Goal: Task Accomplishment & Management: Manage account settings

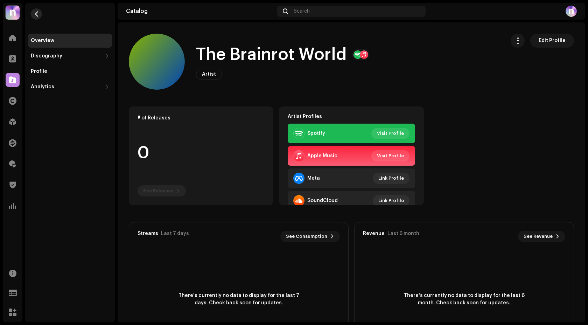
click at [34, 16] on span "button" at bounding box center [36, 14] width 5 height 6
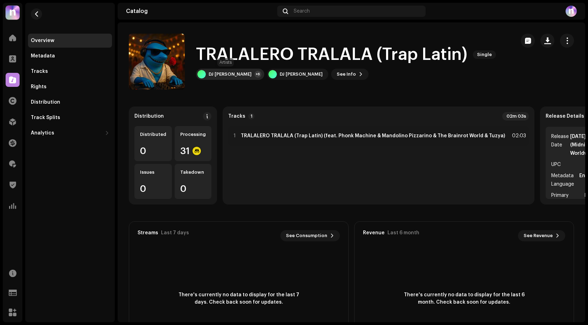
click at [225, 71] on div "DJ Lalala Tralalá +6" at bounding box center [230, 74] width 68 height 11
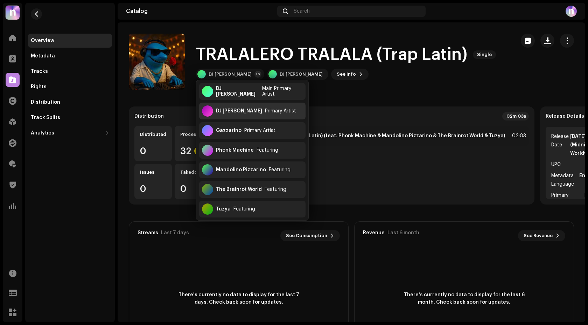
click at [246, 110] on div "DJ Tralalero Tralala" at bounding box center [239, 111] width 46 height 6
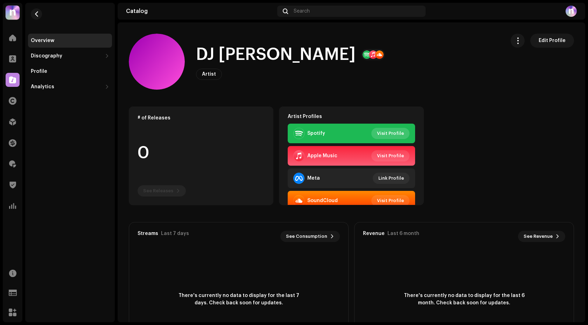
click at [394, 133] on span "Visit Profile" at bounding box center [390, 133] width 27 height 14
click at [37, 13] on span "button" at bounding box center [36, 14] width 5 height 6
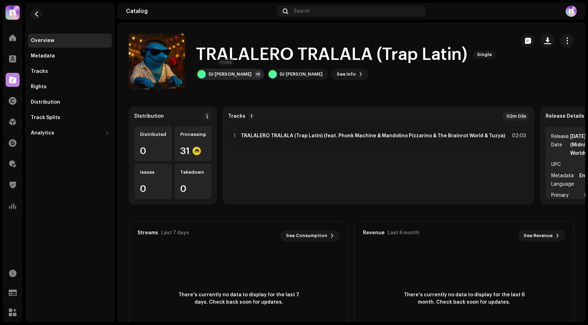
click at [238, 73] on div "DJ [PERSON_NAME]" at bounding box center [230, 74] width 43 height 6
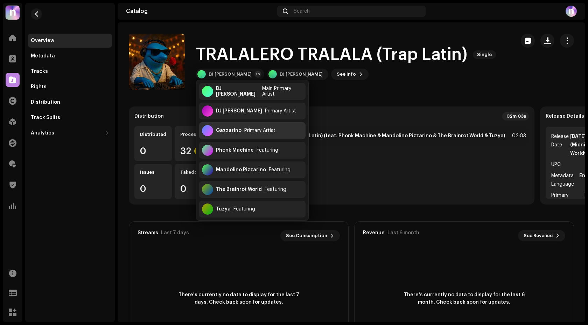
click at [248, 131] on div "Primary Artist" at bounding box center [259, 131] width 31 height 6
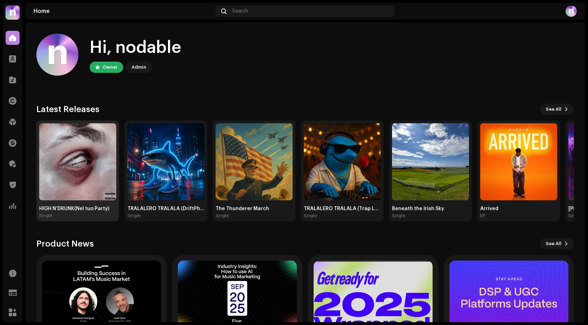
click at [73, 157] on img at bounding box center [77, 161] width 77 height 77
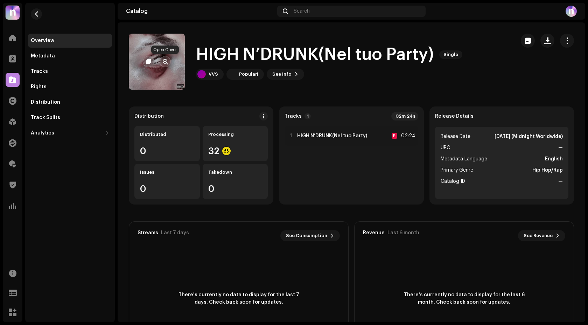
click at [166, 62] on span "button" at bounding box center [165, 62] width 5 height 6
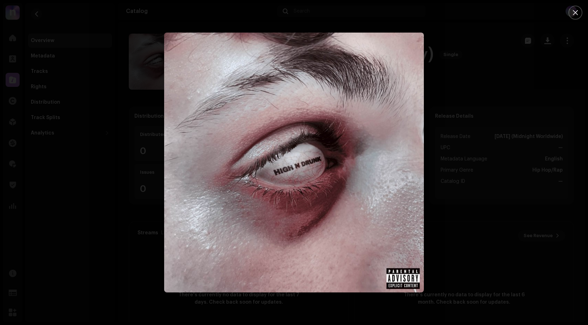
click at [126, 118] on div at bounding box center [294, 162] width 588 height 325
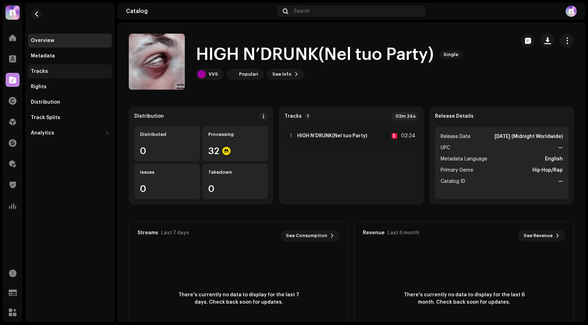
click at [46, 65] on div "Tracks" at bounding box center [70, 71] width 84 height 14
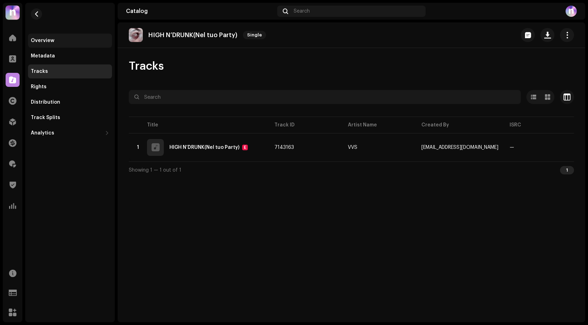
click at [47, 44] on div "Overview" at bounding box center [70, 41] width 84 height 14
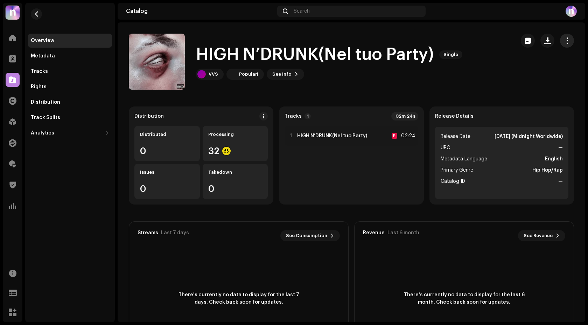
click at [564, 40] on span "button" at bounding box center [567, 41] width 7 height 6
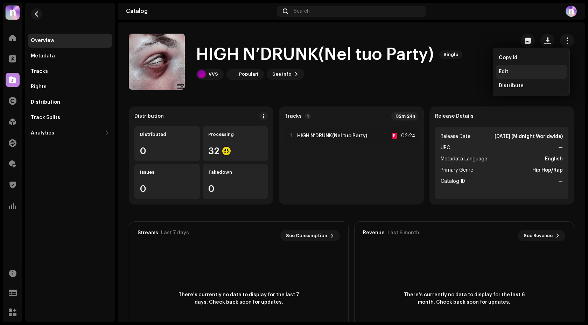
click at [513, 70] on div "Edit" at bounding box center [531, 72] width 65 height 6
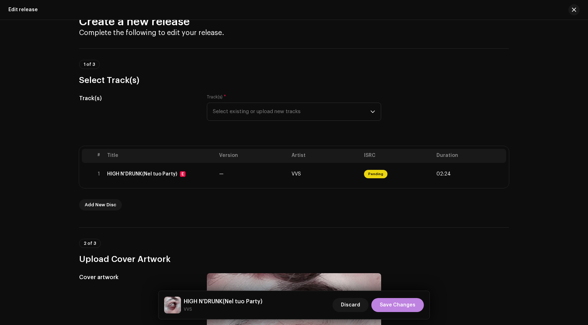
scroll to position [62, 0]
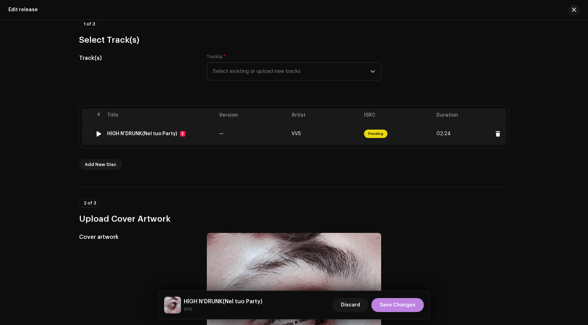
click at [253, 137] on td "—" at bounding box center [252, 133] width 72 height 22
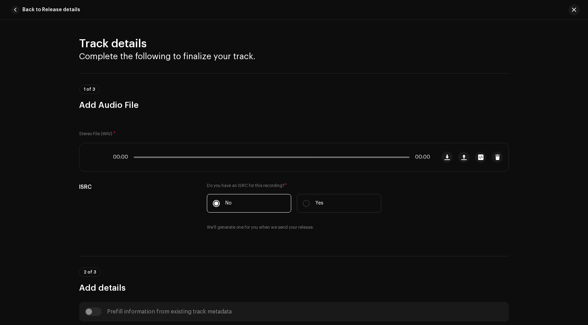
scroll to position [277, 0]
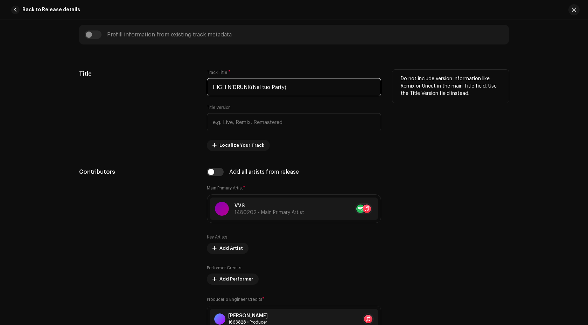
click at [248, 86] on input "HIGH N’DRUNK(Nel tuo Party)" at bounding box center [294, 87] width 174 height 18
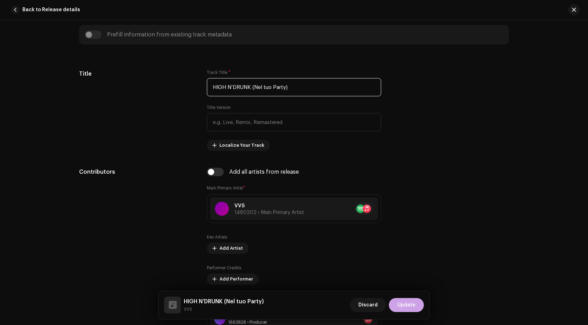
type input "HIGH N’DRUNK (Nel tuo Party)"
click at [407, 303] on span "Update" at bounding box center [406, 305] width 18 height 14
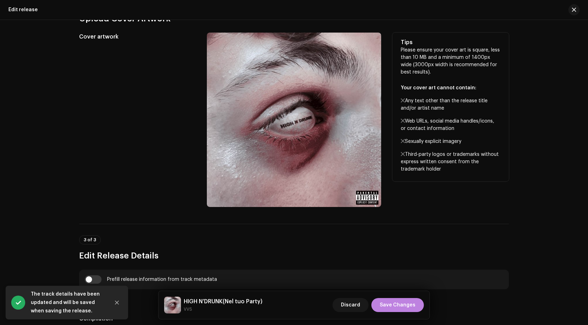
scroll to position [449, 0]
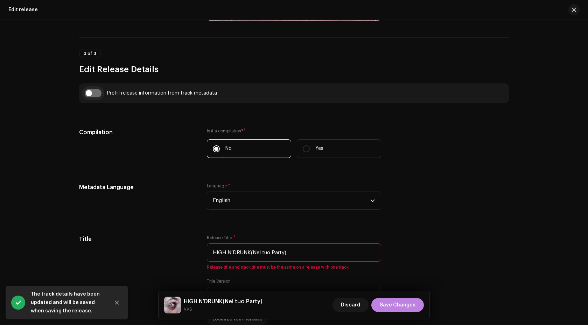
click at [86, 92] on input "checkbox" at bounding box center [93, 93] width 17 height 8
checkbox input "true"
type input "HIGH N’DRUNK (Nel tuo Party)"
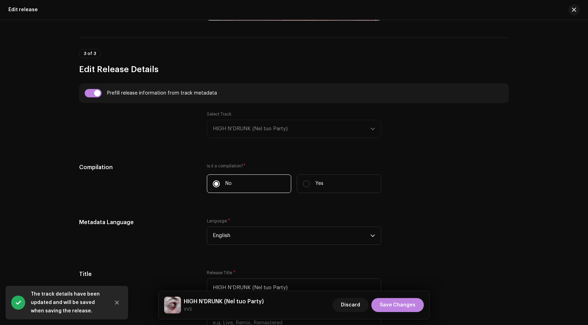
click at [254, 126] on div "Select Track HIGH N’DRUNK (Nel tuo Party)" at bounding box center [294, 124] width 174 height 27
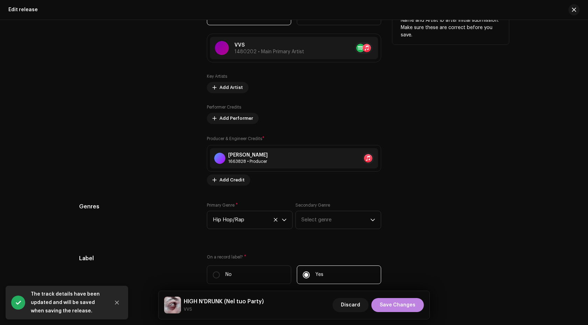
scroll to position [967, 0]
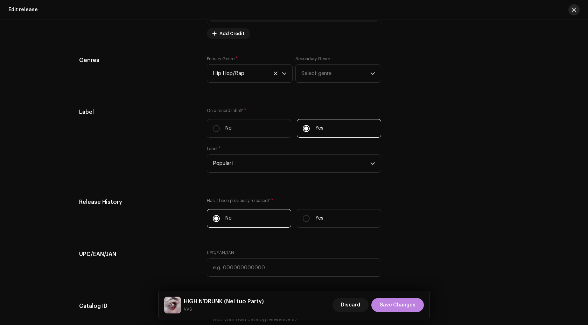
click at [576, 10] on span "button" at bounding box center [574, 10] width 4 height 6
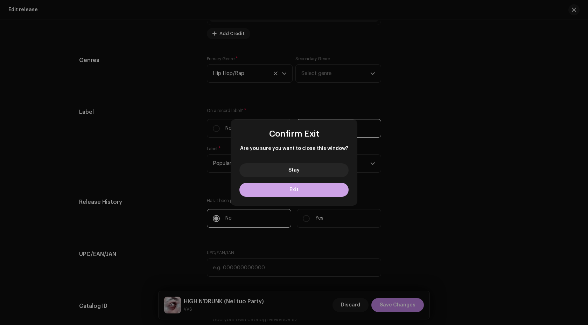
click at [283, 190] on button "Exit" at bounding box center [293, 190] width 109 height 14
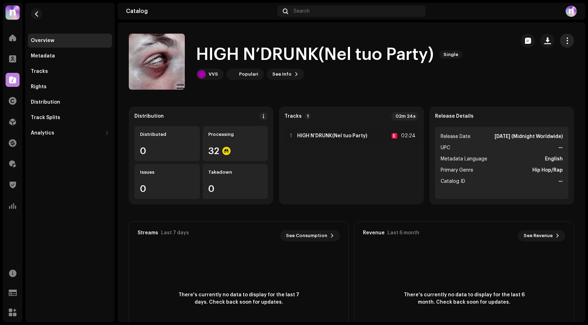
click at [560, 43] on button "button" at bounding box center [567, 41] width 14 height 14
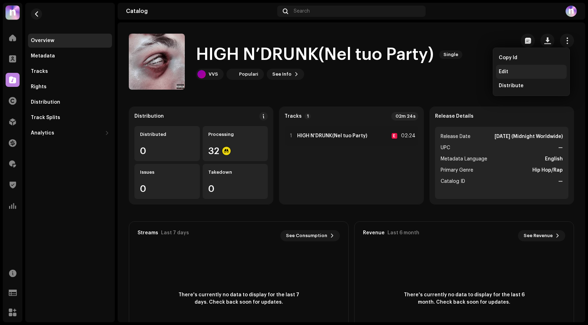
click at [522, 69] on div "Edit" at bounding box center [531, 72] width 65 height 6
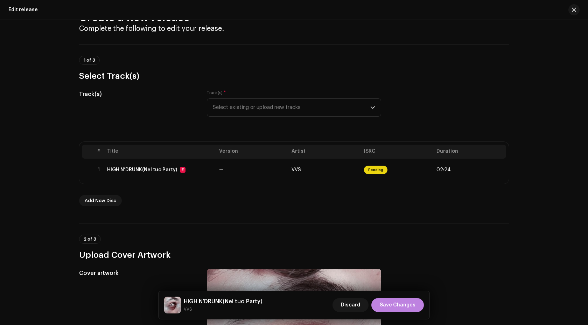
scroll to position [42, 0]
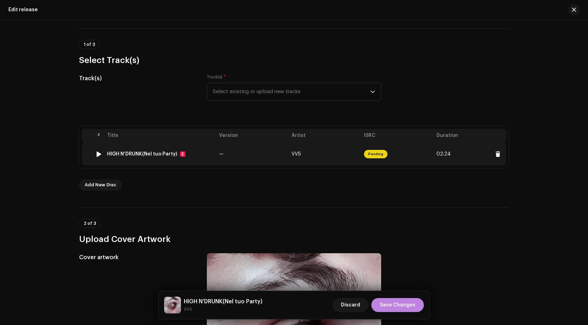
click at [197, 150] on td "HIGH N’DRUNK(Nel tuo Party) E" at bounding box center [160, 154] width 112 height 22
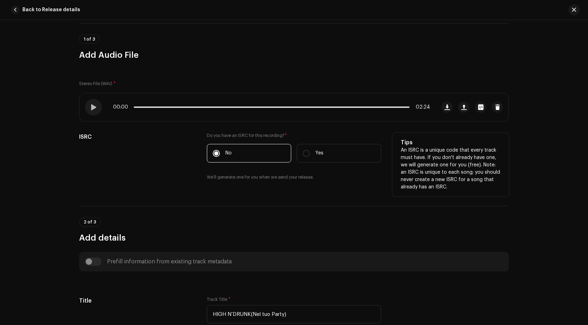
scroll to position [118, 0]
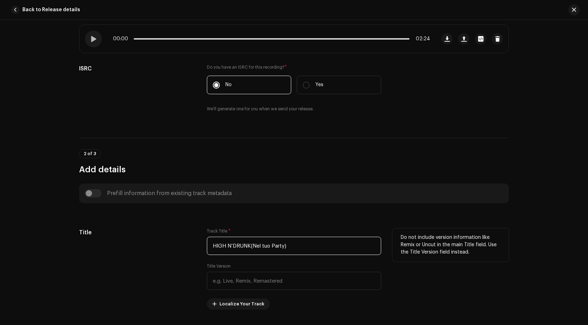
click at [249, 246] on input "HIGH N’DRUNK(Nel tuo Party)" at bounding box center [294, 246] width 174 height 18
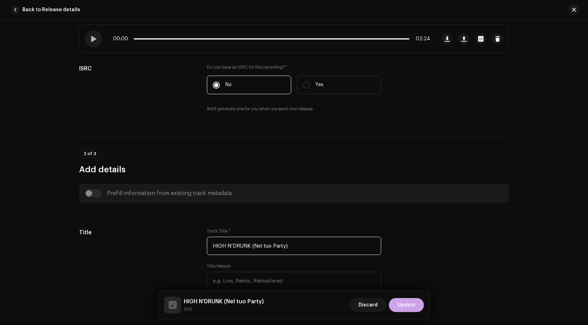
type input "HIGH N’DRUNK (Nel tuo Party)"
click at [400, 306] on span "Update" at bounding box center [406, 305] width 18 height 14
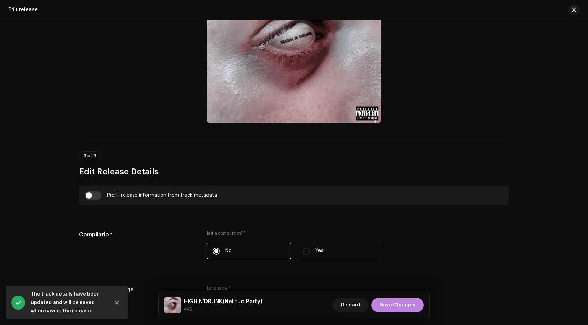
scroll to position [372, 0]
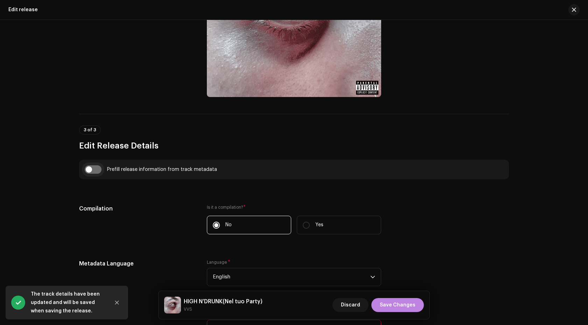
click at [87, 167] on input "checkbox" at bounding box center [93, 169] width 17 height 8
checkbox input "true"
type input "HIGH N’DRUNK (Nel tuo Party)"
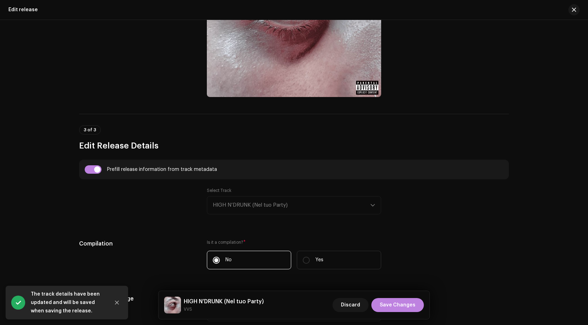
click at [252, 205] on div "Select Track HIGH N’DRUNK (Nel tuo Party)" at bounding box center [294, 201] width 174 height 27
click at [396, 307] on span "Save Changes" at bounding box center [398, 305] width 36 height 14
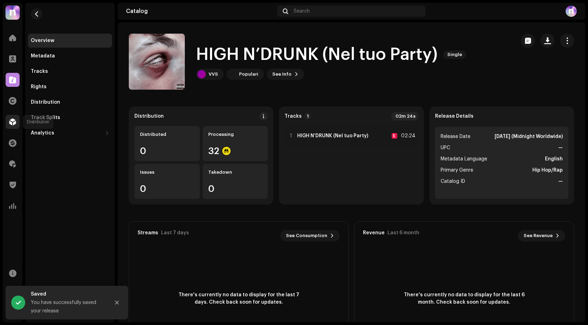
click at [16, 121] on span at bounding box center [12, 122] width 7 height 6
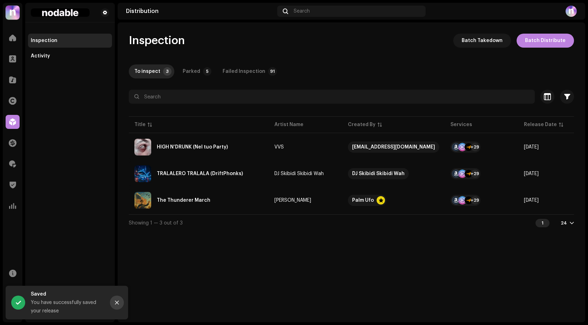
click at [115, 297] on button "Close" at bounding box center [117, 302] width 14 height 14
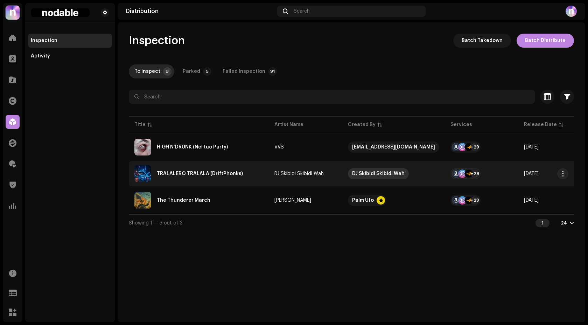
click at [390, 172] on div "DJ Skibidi Skibidi Wah" at bounding box center [378, 173] width 52 height 11
click at [260, 175] on div "TRALALERO TRALALA (DriftPhonks)" at bounding box center [198, 173] width 129 height 17
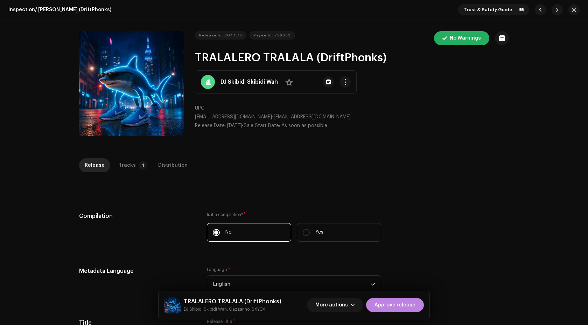
click at [128, 165] on div "Tracks" at bounding box center [127, 165] width 17 height 14
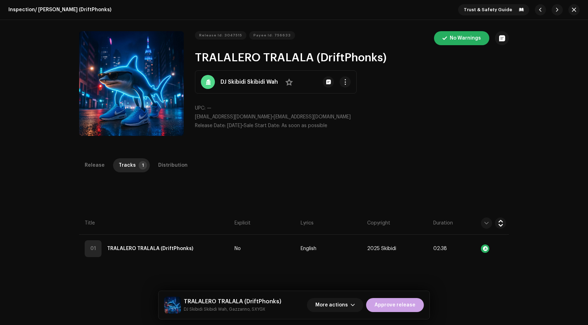
click at [400, 307] on span "Approve release" at bounding box center [394, 305] width 41 height 14
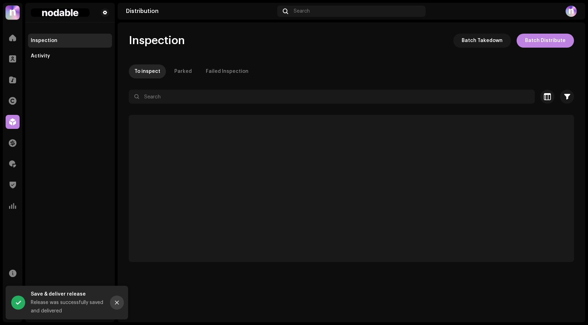
click at [118, 302] on icon "Close" at bounding box center [116, 302] width 5 height 5
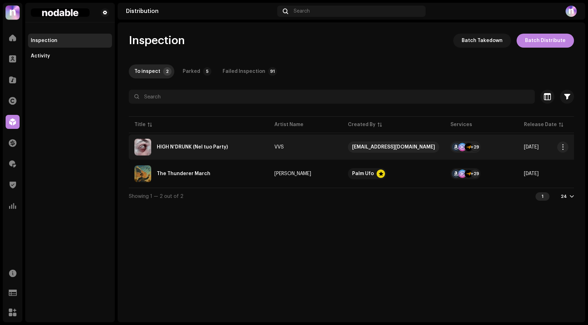
click at [240, 149] on div "HIGH N’DRUNK (Nel tuo Party)" at bounding box center [198, 147] width 129 height 17
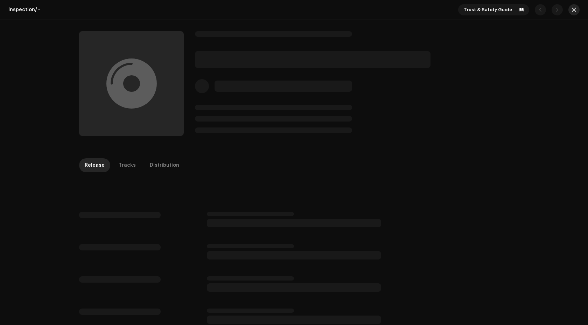
click at [574, 7] on button "button" at bounding box center [573, 9] width 11 height 11
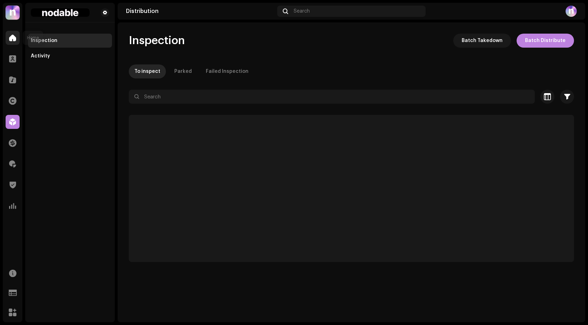
click at [14, 44] on div at bounding box center [13, 38] width 14 height 14
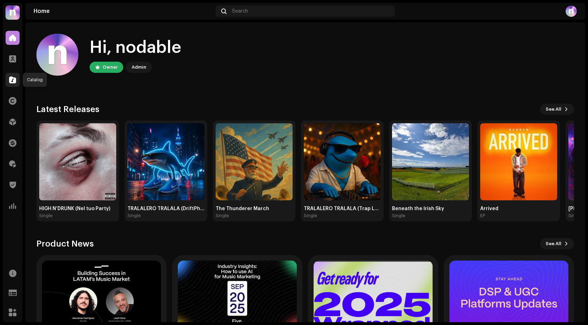
click at [17, 79] on div at bounding box center [13, 80] width 14 height 14
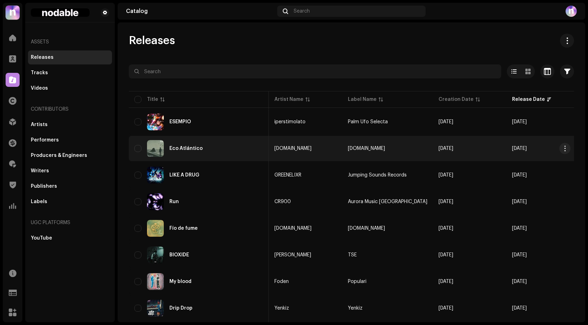
scroll to position [0, 7]
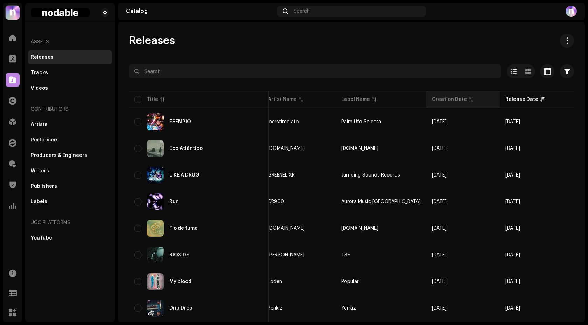
click at [437, 105] on th "Creation Date" at bounding box center [462, 99] width 73 height 17
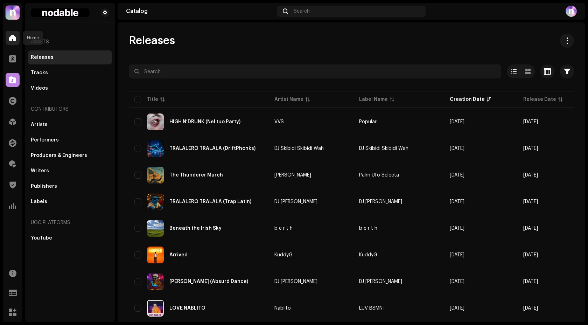
click at [17, 38] on div at bounding box center [13, 38] width 14 height 14
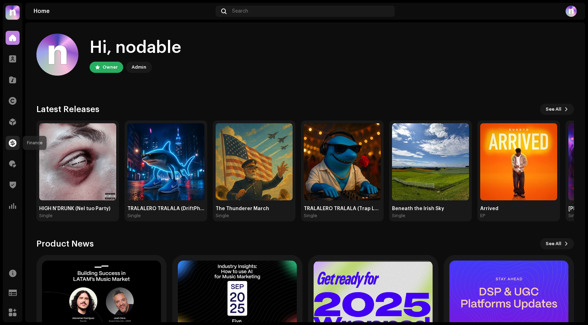
click at [13, 145] on span at bounding box center [13, 143] width 8 height 6
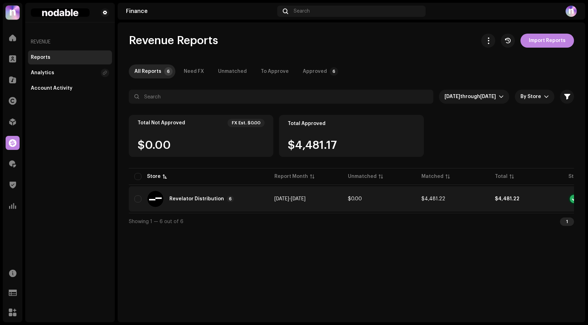
click at [260, 199] on div "Revelator Distribution 6" at bounding box center [198, 198] width 129 height 17
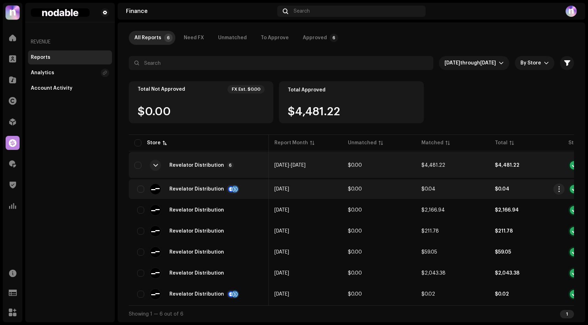
scroll to position [0, 66]
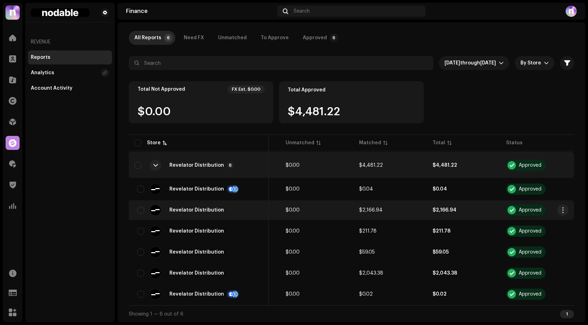
click at [392, 209] on td "$2,166.94" at bounding box center [389, 210] width 73 height 20
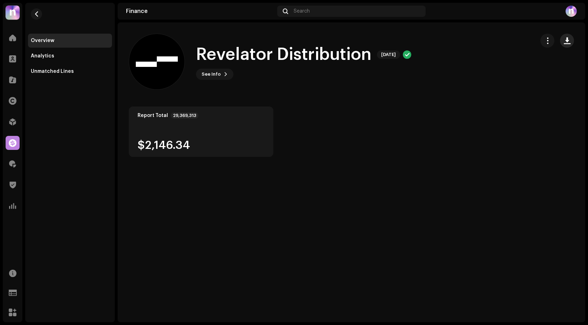
click at [571, 39] on button "button" at bounding box center [567, 41] width 14 height 14
click at [13, 37] on span at bounding box center [12, 38] width 7 height 6
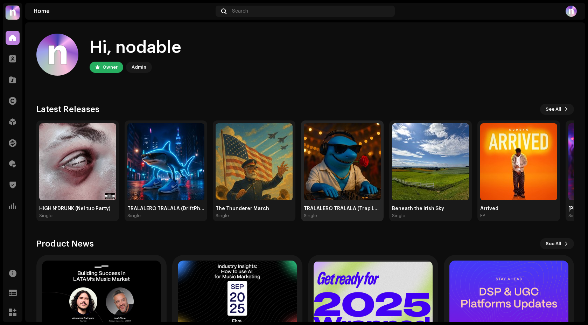
click at [311, 171] on img at bounding box center [342, 161] width 77 height 77
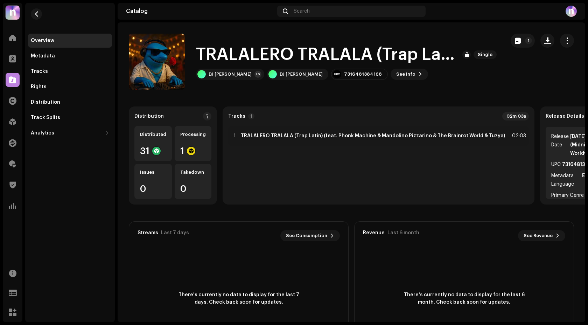
drag, startPoint x: 457, startPoint y: 187, endPoint x: 370, endPoint y: 187, distance: 86.8
click at [370, 187] on div "1 TRALALERO TRALALA (Trap Latin) (feat. Phonk Machine & Mandolino Pizzarino & T…" at bounding box center [378, 162] width 301 height 73
drag, startPoint x: 549, startPoint y: 116, endPoint x: 534, endPoint y: 116, distance: 15.0
click at [546, 116] on strong "Release Details" at bounding box center [565, 116] width 38 height 6
click at [458, 148] on div "1 TRALALERO TRALALA (Trap Latin) (feat. Phonk Machine & Mandolino Pizzarino & T…" at bounding box center [378, 162] width 301 height 73
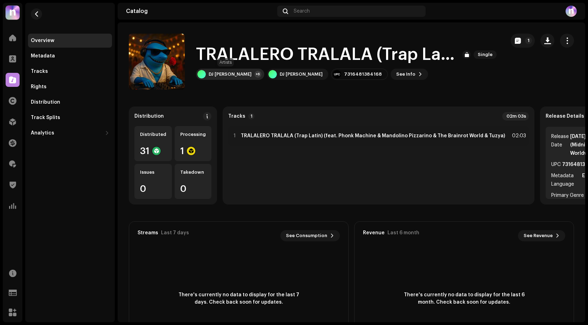
click at [226, 75] on div "DJ [PERSON_NAME]" at bounding box center [230, 74] width 43 height 6
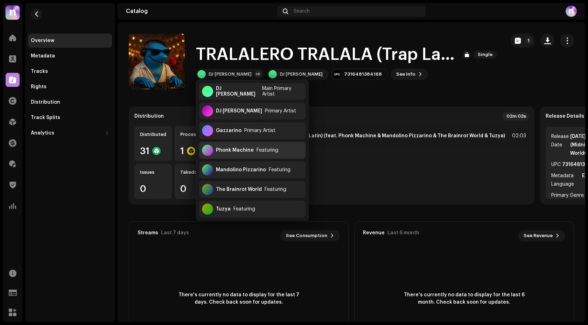
click at [249, 149] on div "Phonk Machine" at bounding box center [235, 150] width 38 height 6
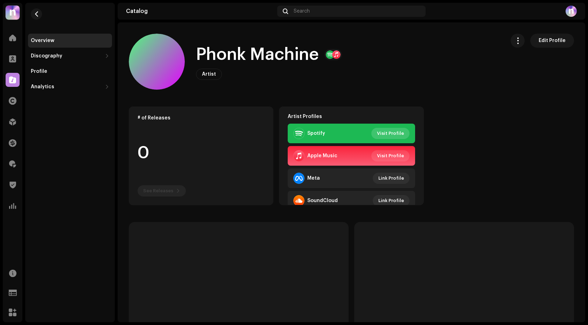
click at [390, 135] on span "Visit Profile" at bounding box center [390, 133] width 27 height 14
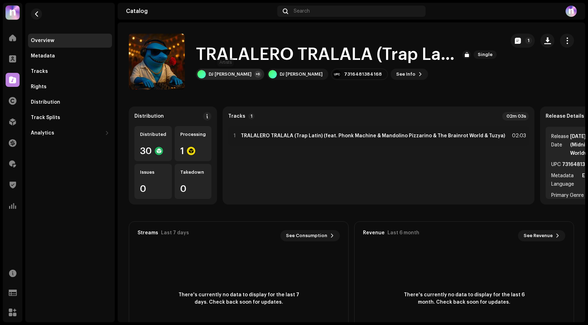
click at [222, 69] on div "DJ Lalala Tralalá +6" at bounding box center [230, 74] width 68 height 11
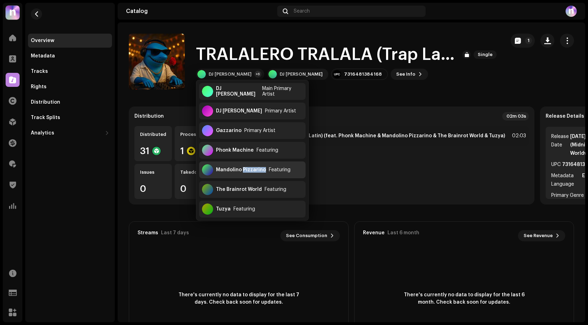
click at [225, 170] on div "Mandolino Pizzarino" at bounding box center [241, 170] width 50 height 6
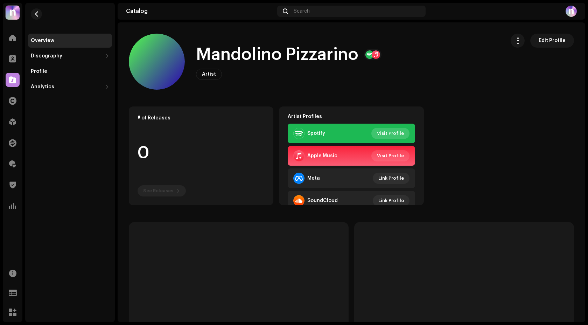
click at [385, 132] on span "Visit Profile" at bounding box center [390, 133] width 27 height 14
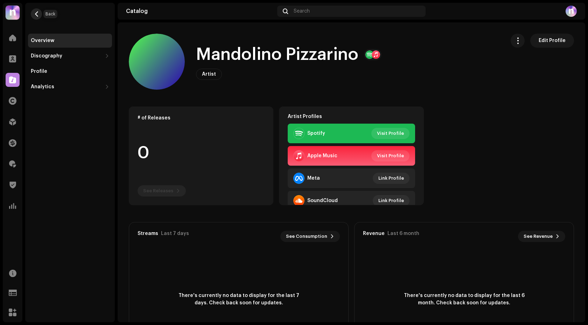
click at [36, 16] on span "button" at bounding box center [36, 14] width 5 height 6
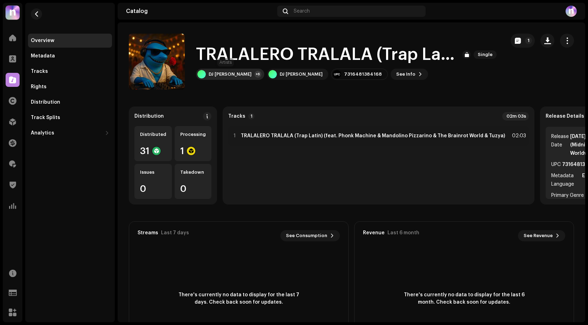
click at [234, 78] on div "DJ Lalala Tralalá +6" at bounding box center [230, 74] width 68 height 11
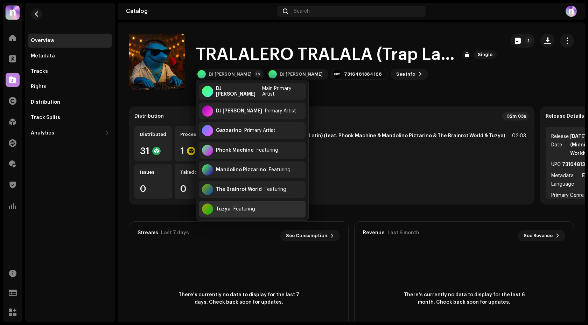
click at [259, 211] on div "Tuzya Featuring" at bounding box center [252, 209] width 106 height 17
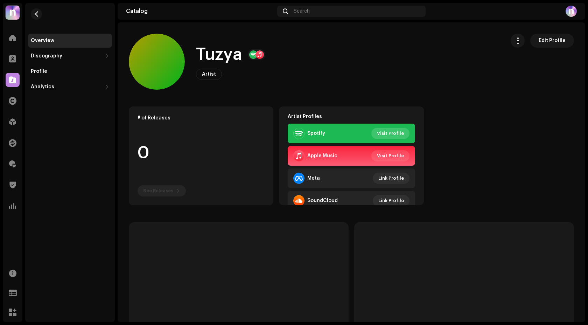
click at [389, 136] on span "Visit Profile" at bounding box center [390, 133] width 27 height 14
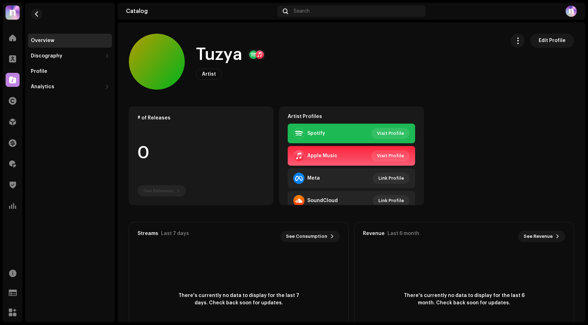
click at [270, 89] on div "Tuzya Artist Edit Profile" at bounding box center [314, 62] width 371 height 56
click at [384, 134] on span "Visit Profile" at bounding box center [390, 133] width 27 height 14
click at [37, 12] on span "button" at bounding box center [36, 14] width 5 height 6
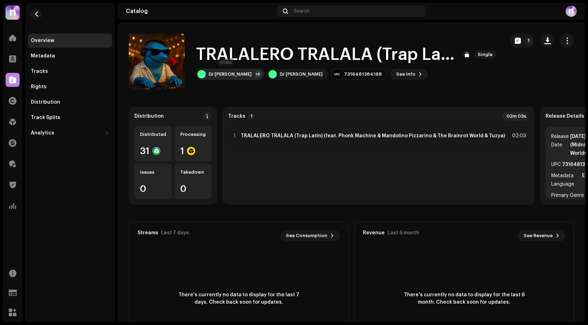
click at [217, 79] on div "DJ Lalala Tralalá +6" at bounding box center [230, 74] width 68 height 11
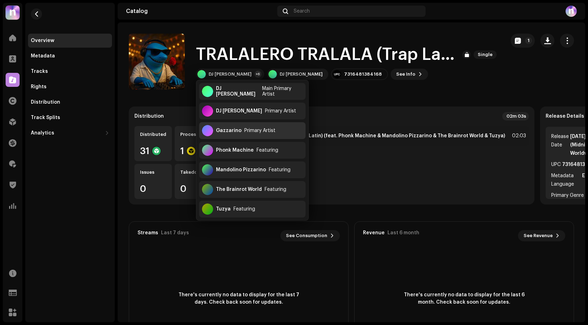
click at [254, 135] on div "Gazzarino Primary Artist" at bounding box center [252, 130] width 106 height 17
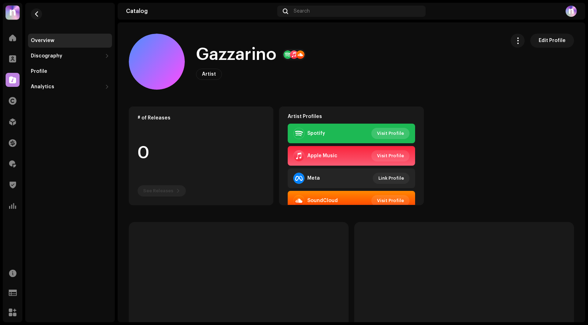
click at [389, 131] on span "Visit Profile" at bounding box center [390, 133] width 27 height 14
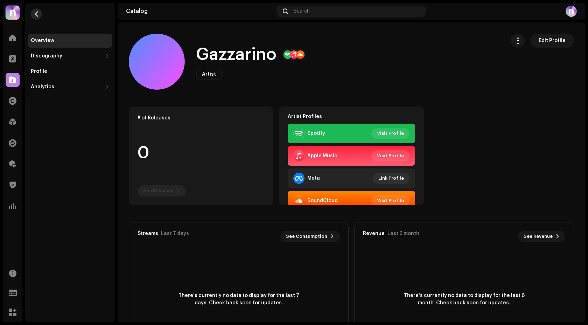
click at [40, 15] on button "button" at bounding box center [36, 13] width 11 height 11
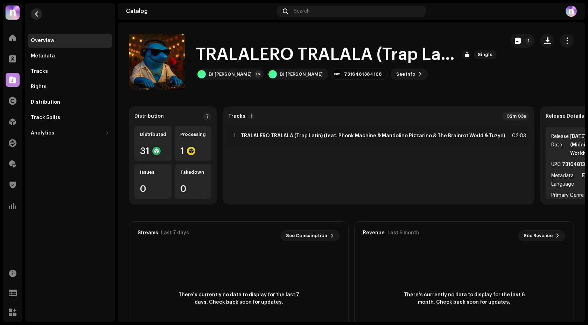
click at [34, 15] on span "button" at bounding box center [36, 14] width 5 height 6
